Goal: Navigation & Orientation: Find specific page/section

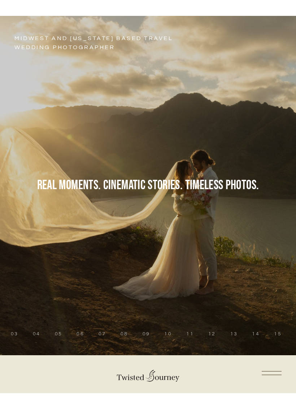
scroll to position [266, 0]
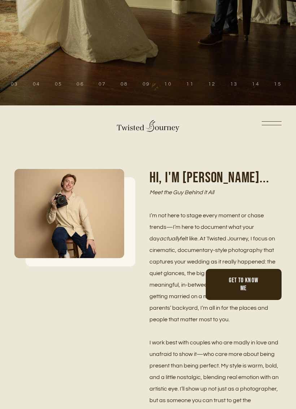
click at [270, 119] on div "Home Portfolio Weddings Couples Seniors Blog Investment Contact About" at bounding box center [147, 124] width 267 height 16
click at [272, 126] on link at bounding box center [272, 124] width 20 height 5
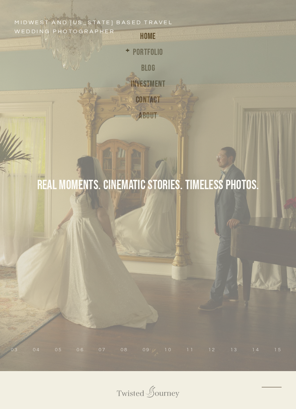
scroll to position [0, 0]
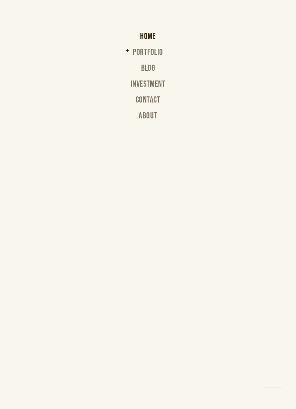
click at [144, 57] on span "Portfolio" at bounding box center [148, 52] width 30 height 10
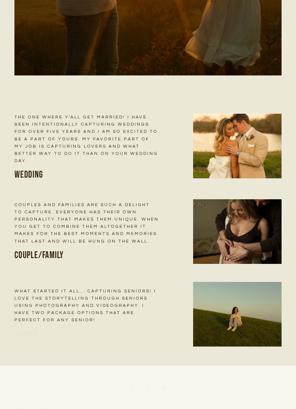
scroll to position [170, 0]
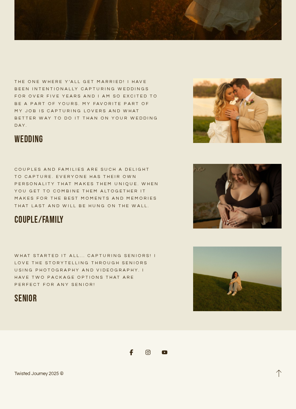
click at [22, 138] on h3 "Wedding" at bounding box center [86, 139] width 145 height 13
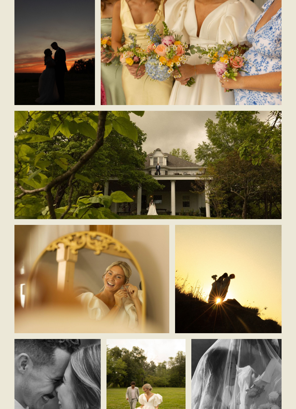
scroll to position [742, 0]
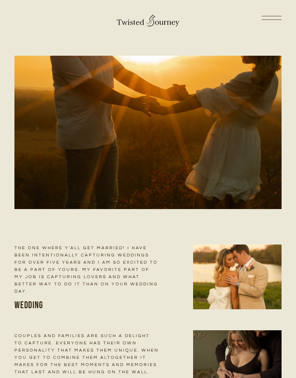
scroll to position [170, 0]
